Goal: Task Accomplishment & Management: Use online tool/utility

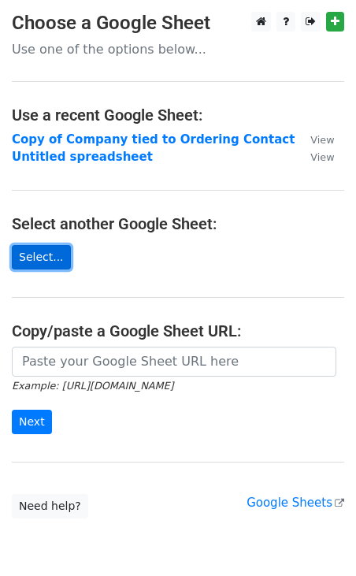
click at [33, 254] on link "Select..." at bounding box center [41, 257] width 59 height 24
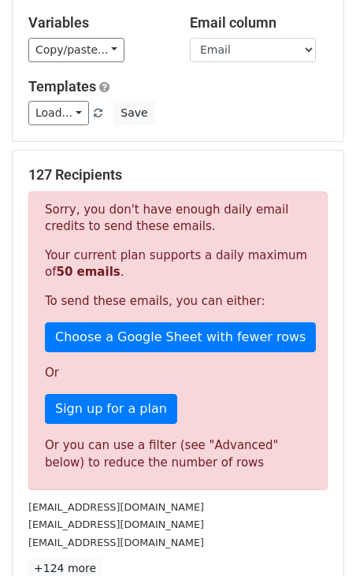
scroll to position [401, 0]
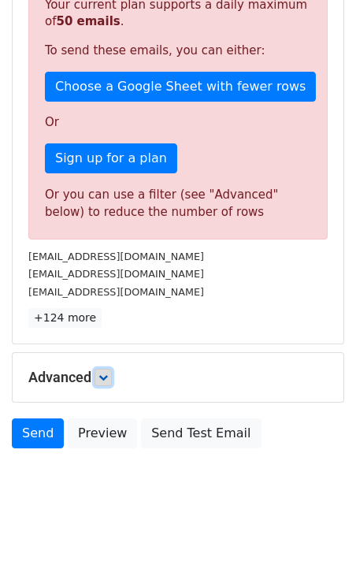
click at [108, 376] on icon at bounding box center [103, 377] width 9 height 9
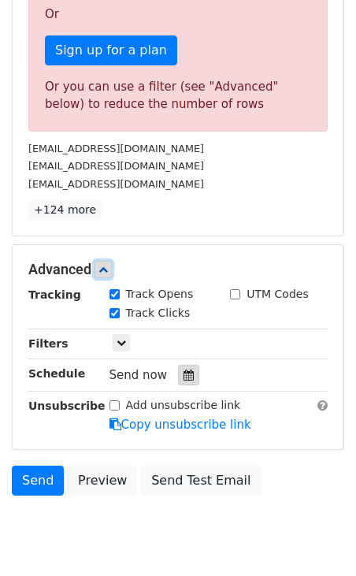
scroll to position [508, 0]
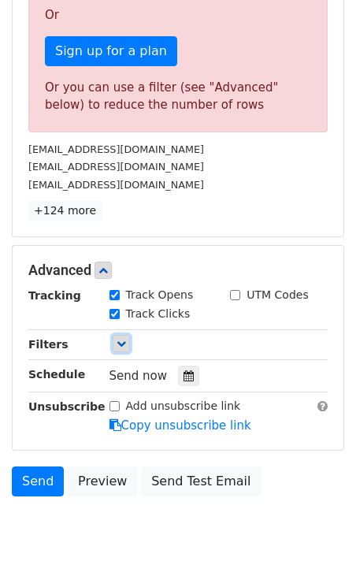
click at [123, 342] on icon at bounding box center [121, 343] width 9 height 9
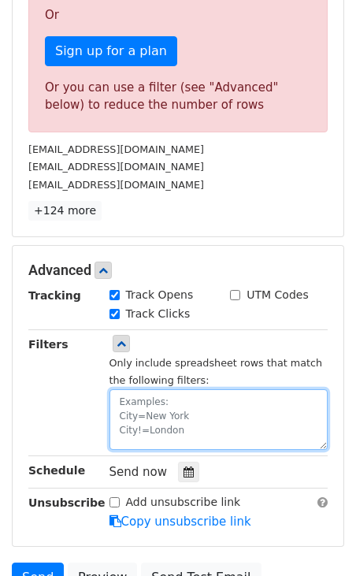
click at [147, 403] on textarea at bounding box center [219, 419] width 219 height 61
click at [144, 412] on textarea at bounding box center [219, 419] width 219 height 61
click at [121, 415] on textarea at bounding box center [219, 419] width 219 height 61
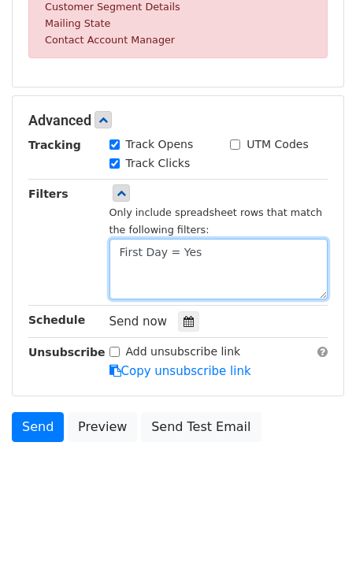
scroll to position [725, 0]
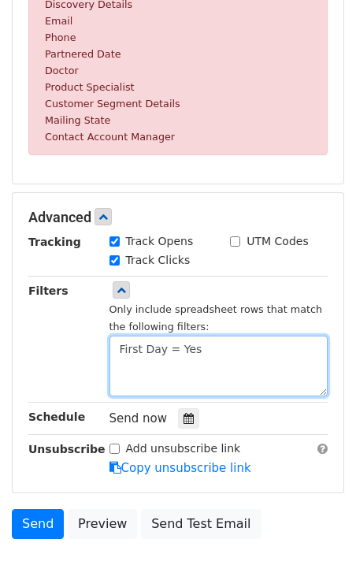
click at [166, 360] on textarea "First Day = Yes" at bounding box center [219, 366] width 219 height 61
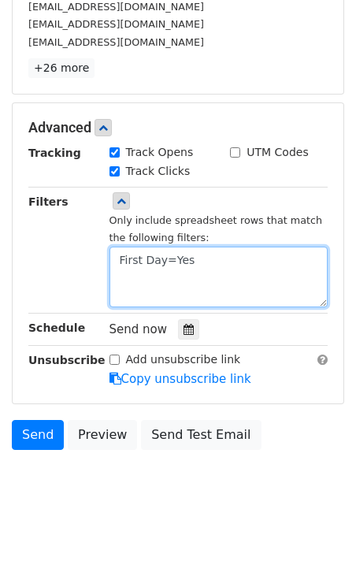
scroll to position [0, 0]
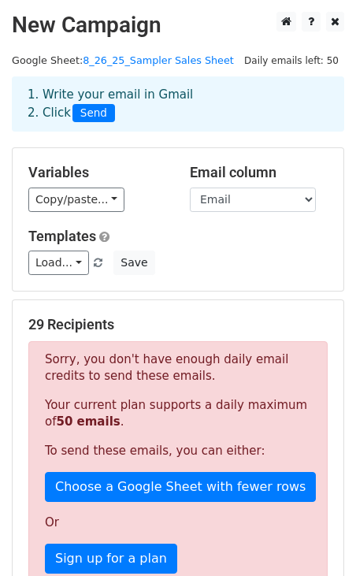
type textarea "First Day=Yes"
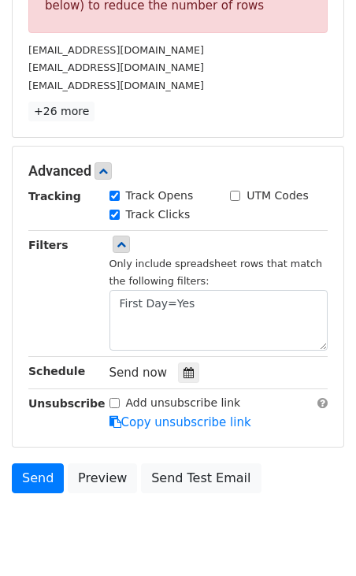
scroll to position [608, 0]
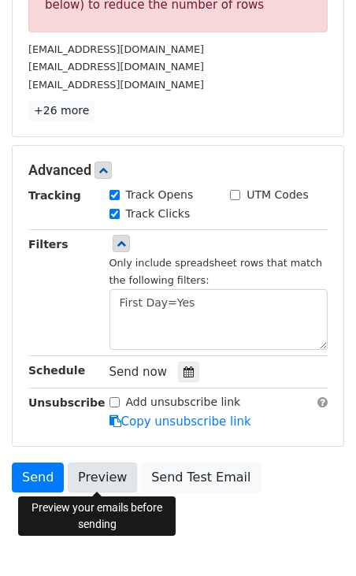
click at [110, 468] on link "Preview" at bounding box center [102, 478] width 69 height 30
click at [105, 477] on link "Preview" at bounding box center [102, 478] width 69 height 30
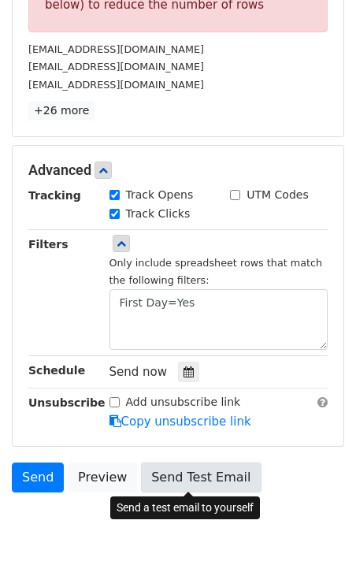
click at [191, 481] on link "Send Test Email" at bounding box center [201, 478] width 120 height 30
click at [162, 470] on link "Send Test Email" at bounding box center [201, 478] width 120 height 30
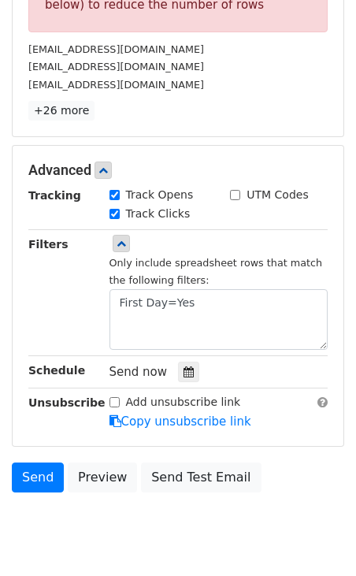
scroll to position [505, 0]
